Goal: Task Accomplishment & Management: Use online tool/utility

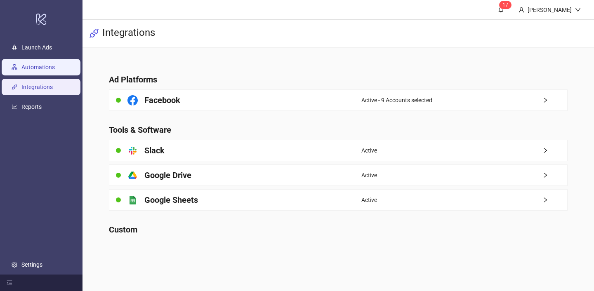
click at [55, 65] on link "Automations" at bounding box center [37, 67] width 33 height 7
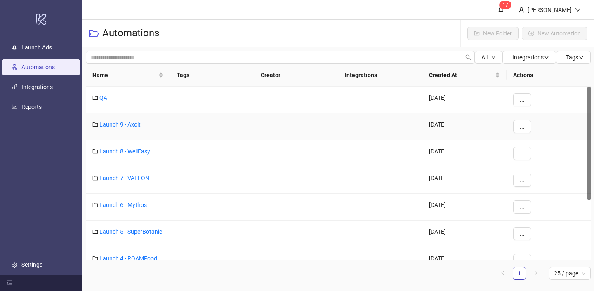
click at [118, 128] on div "Launch 9 - Axolt" at bounding box center [128, 127] width 84 height 27
click at [117, 125] on link "Launch 9 - Axolt" at bounding box center [119, 124] width 41 height 7
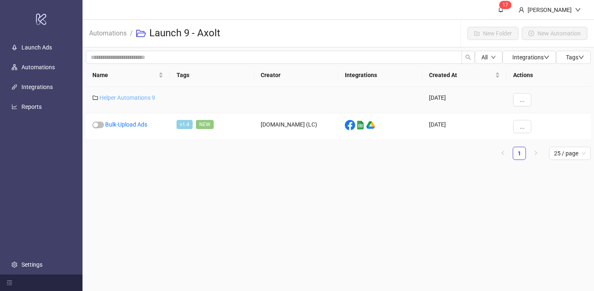
click at [144, 97] on link "Helper Automations 9" at bounding box center [127, 98] width 56 height 7
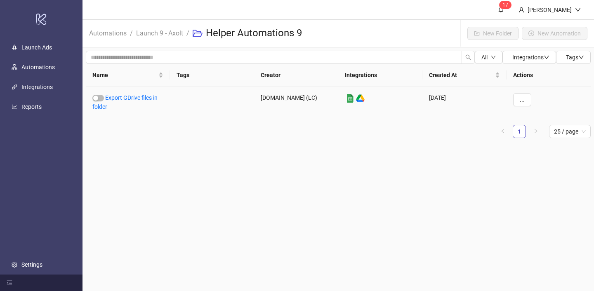
click at [144, 97] on link "Export GDrive files in folder" at bounding box center [124, 103] width 65 height 16
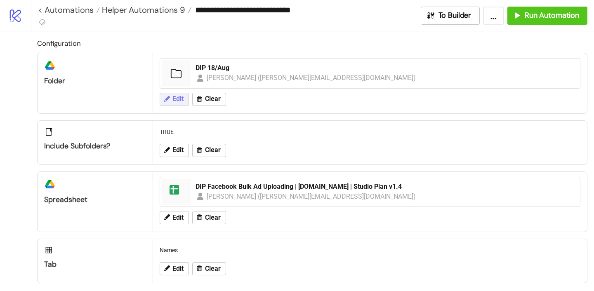
click at [175, 101] on span "Edit" at bounding box center [178, 98] width 11 height 7
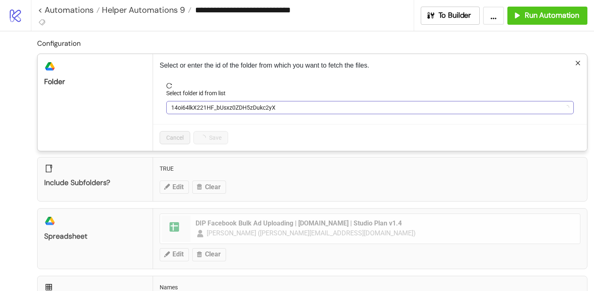
click at [182, 103] on span "14oi64lkX221HF_bUsxz0ZDH5zDukc2yX" at bounding box center [370, 108] width 398 height 12
click at [182, 103] on span "DIP 18/Aug" at bounding box center [370, 108] width 398 height 12
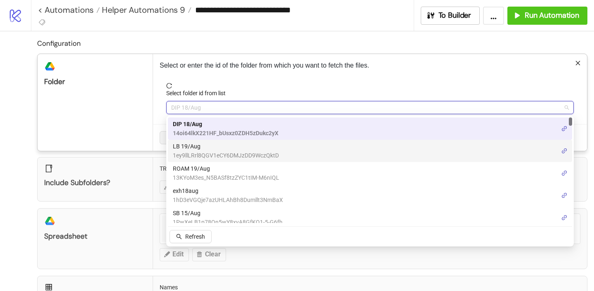
click at [184, 145] on span "LB 19/Aug" at bounding box center [226, 146] width 106 height 9
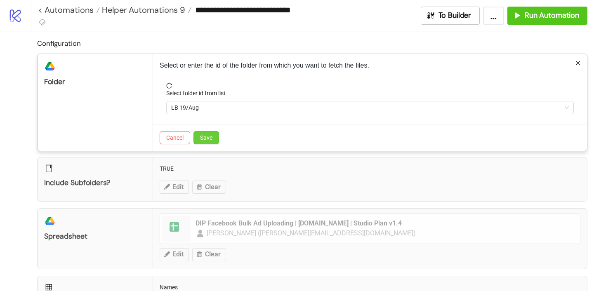
click at [197, 137] on button "Save" at bounding box center [207, 137] width 26 height 13
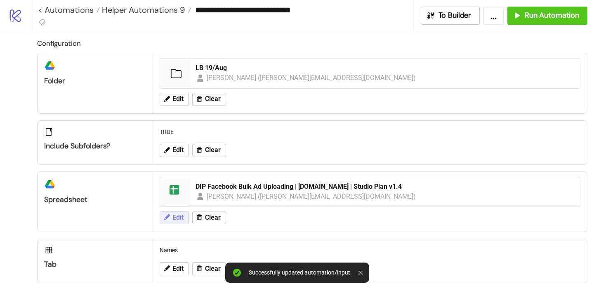
click at [179, 214] on span "Edit" at bounding box center [178, 217] width 11 height 7
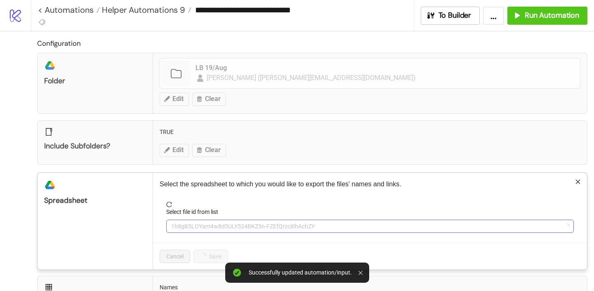
click at [185, 222] on span "1h8gB5LOYam4w8d5ULY524BKZ5n-FZEfQrzci0hAchZY" at bounding box center [370, 226] width 398 height 12
click at [185, 217] on div "Select file id from list" at bounding box center [370, 214] width 408 height 12
click at [187, 225] on span "DIP Facebook Bulk Ad Uploading | [DOMAIN_NAME] | Studio Plan v1.4" at bounding box center [370, 226] width 398 height 12
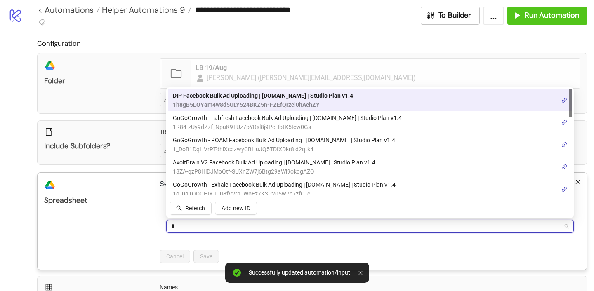
type input "**"
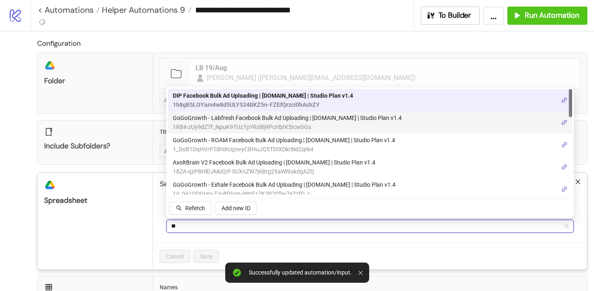
click at [232, 116] on span "GoGoGrowth - Labfresh Facebook Bulk Ad Uploading | [DOMAIN_NAME] | Studio Plan …" at bounding box center [287, 118] width 229 height 9
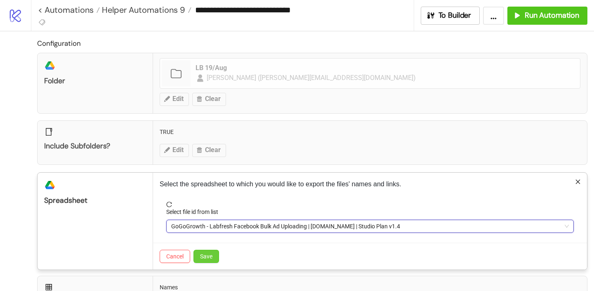
click at [206, 257] on span "Save" at bounding box center [206, 256] width 12 height 7
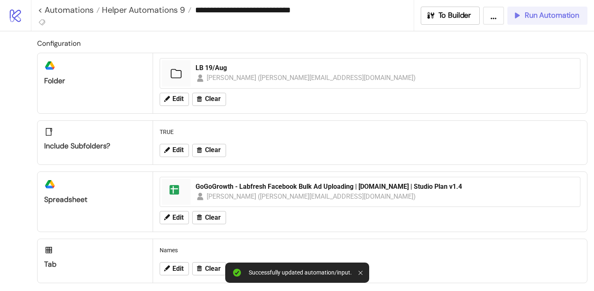
click at [516, 21] on button "Run Automation" at bounding box center [548, 16] width 80 height 18
